Goal: Information Seeking & Learning: Learn about a topic

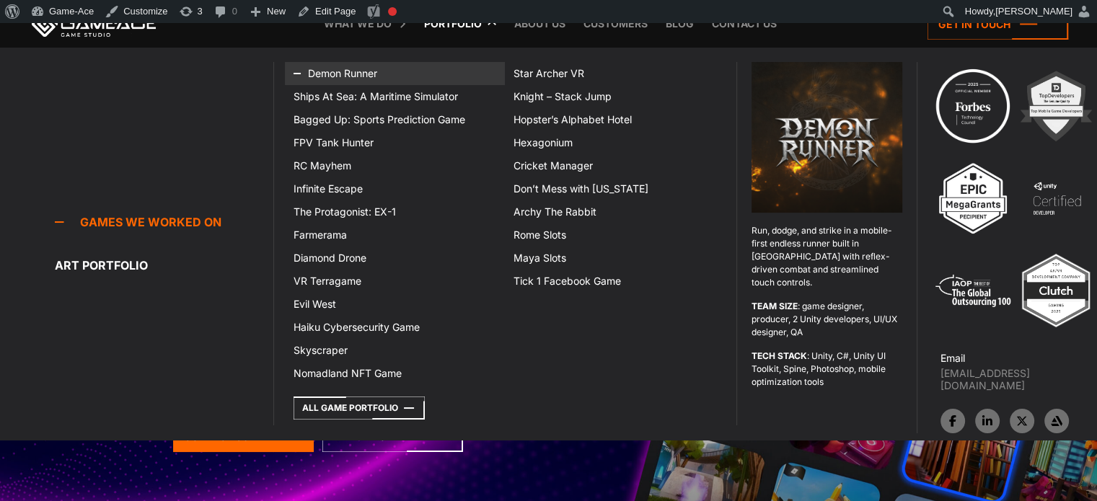
click at [342, 67] on link "Demon Runner" at bounding box center [395, 73] width 220 height 23
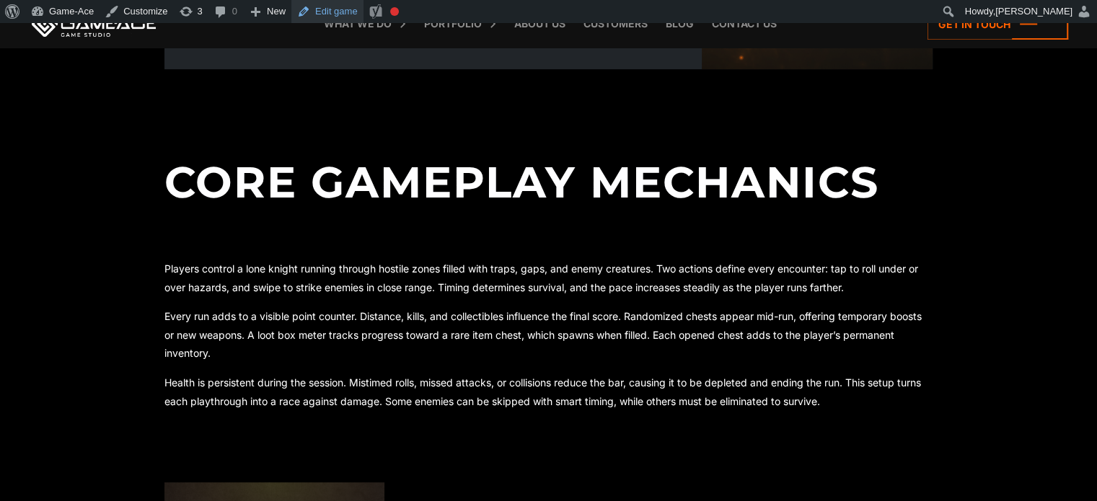
scroll to position [643, 0]
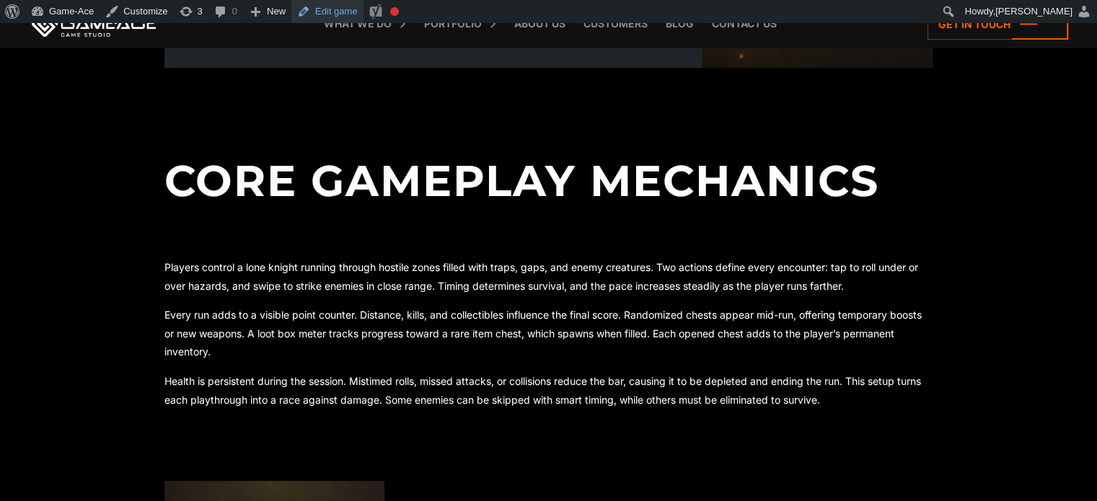
click at [332, 4] on link "Edit game" at bounding box center [327, 11] width 72 height 23
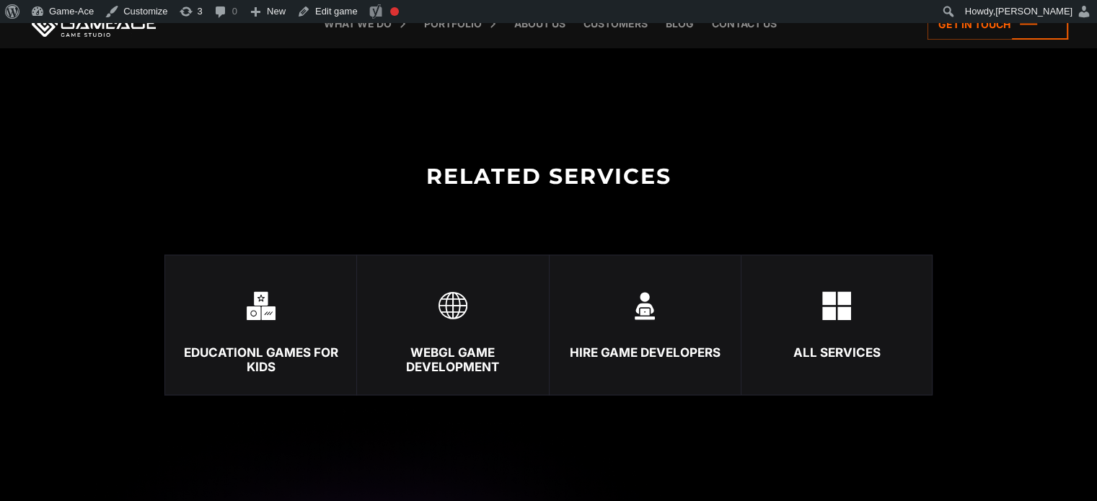
scroll to position [2110, 0]
click at [459, 299] on img at bounding box center [453, 305] width 29 height 29
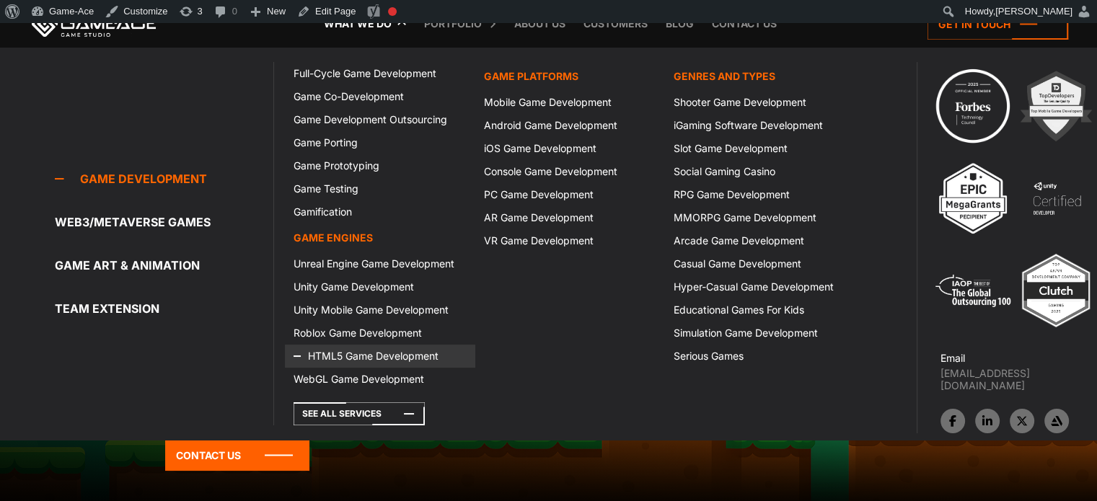
click at [377, 360] on link "HTML5 Game Development" at bounding box center [380, 356] width 190 height 23
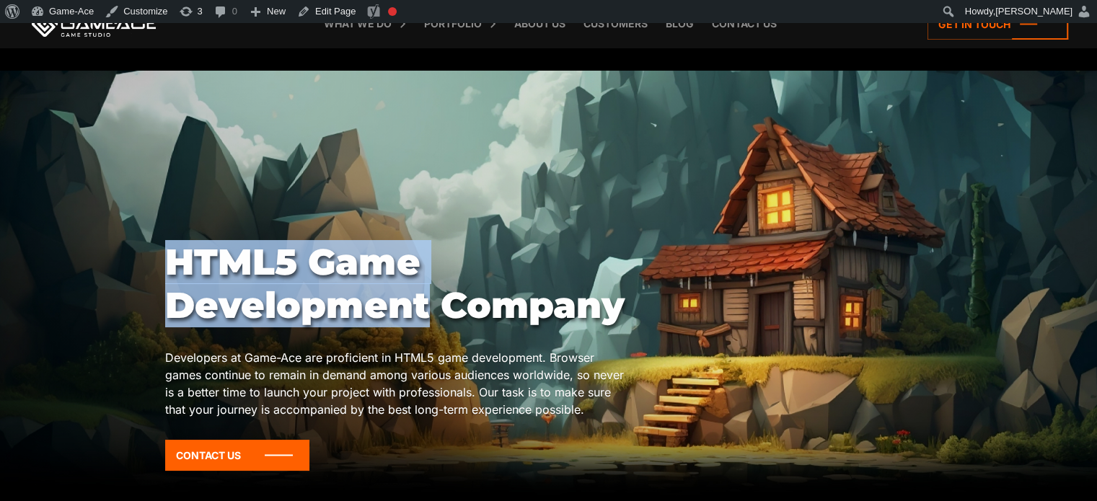
drag, startPoint x: 430, startPoint y: 304, endPoint x: 123, endPoint y: 268, distance: 308.7
copy body "HTML5 Game Development"
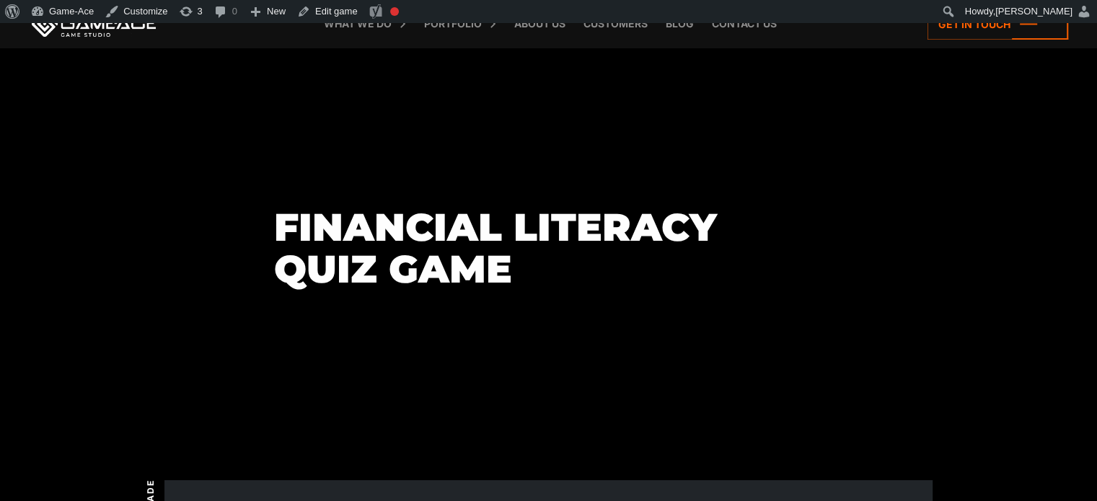
click at [1022, 149] on section "Financial Literacy Quiz Game" at bounding box center [548, 249] width 1097 height 356
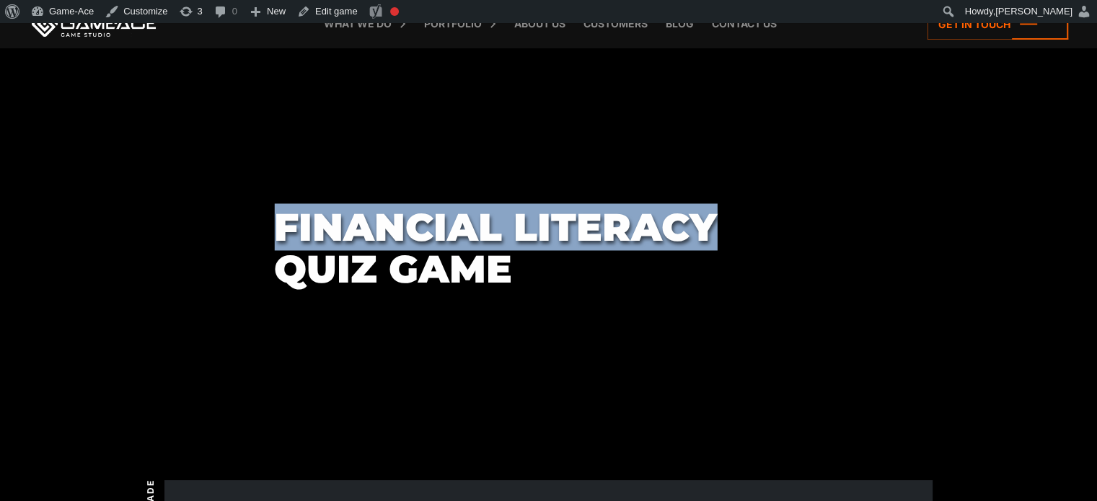
drag, startPoint x: 722, startPoint y: 227, endPoint x: 250, endPoint y: 207, distance: 472.9
click at [250, 207] on section "Financial Literacy Quiz Game" at bounding box center [548, 249] width 1097 height 356
copy h1 "Financial Literacy"
